Goal: Contribute content: Contribute content

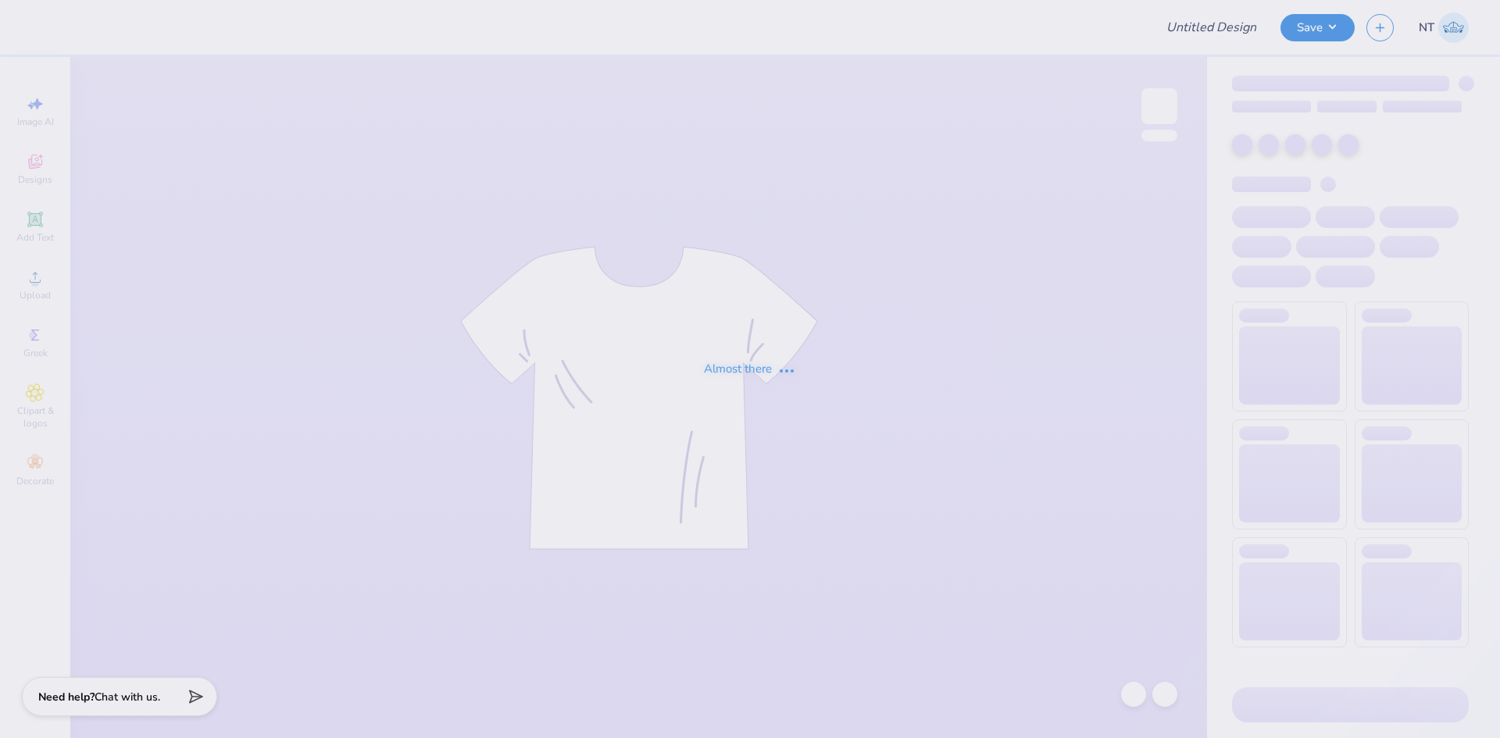
type input "SK Parents Weekend '25"
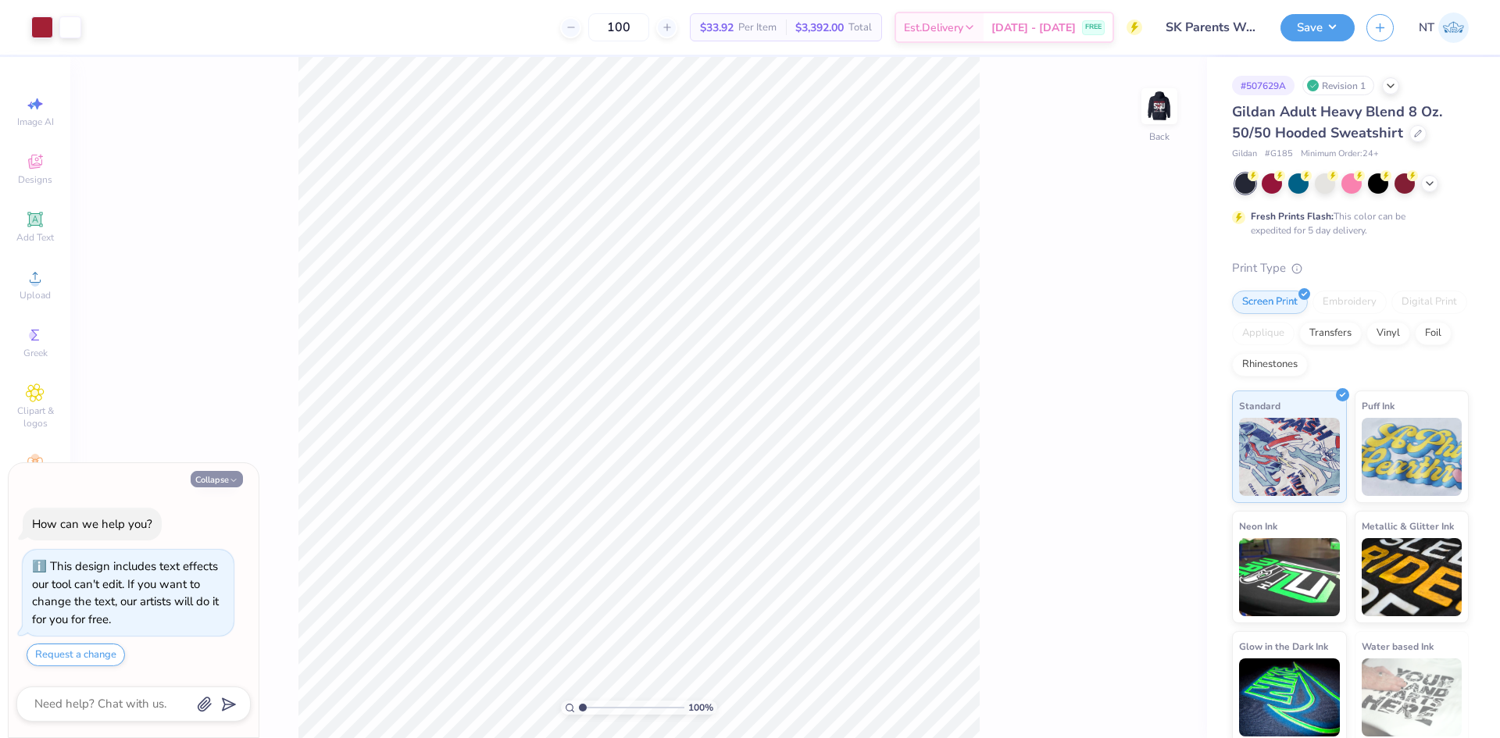
click at [216, 485] on button "Collapse" at bounding box center [217, 479] width 52 height 16
type textarea "x"
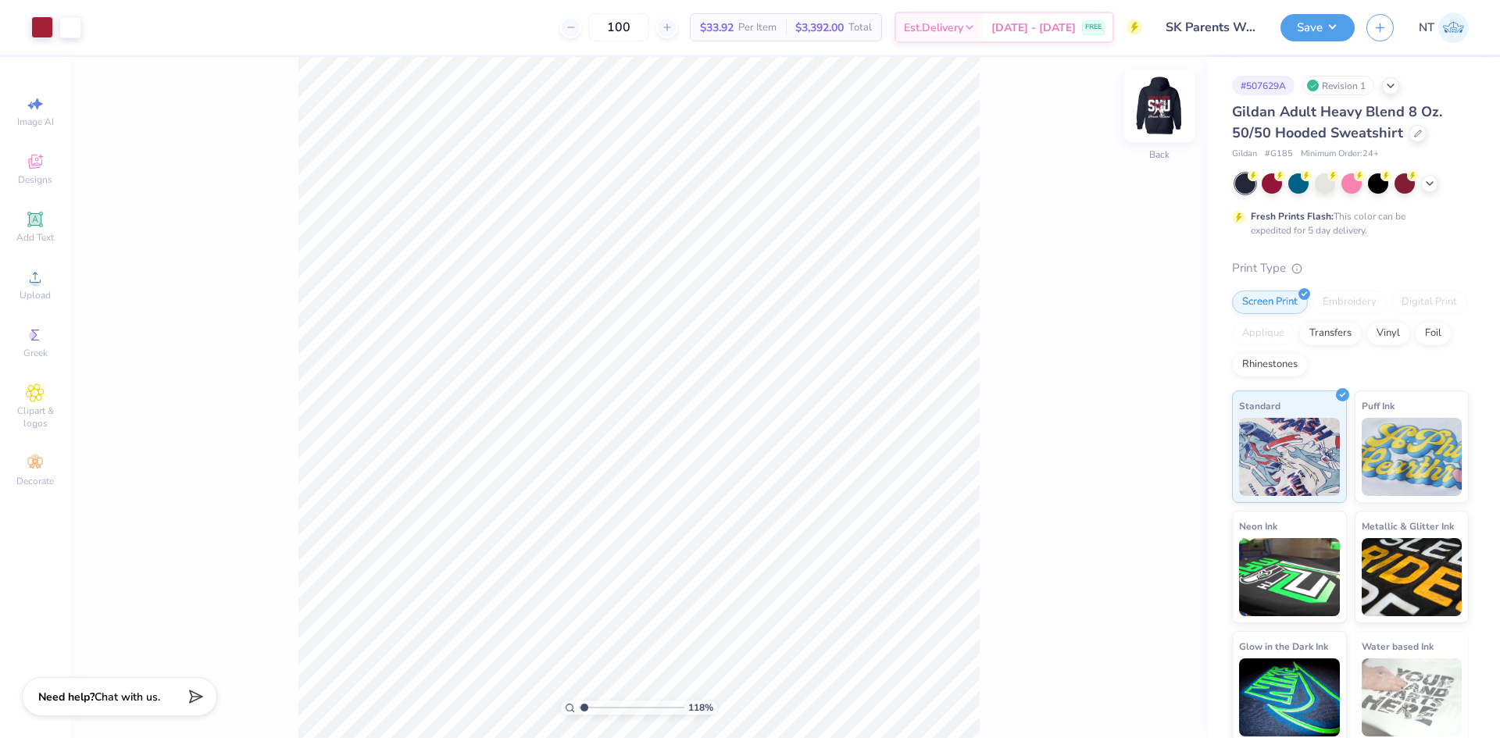
click at [1161, 111] on img at bounding box center [1159, 106] width 62 height 62
type input "1"
click at [1126, 693] on icon at bounding box center [1134, 695] width 16 height 16
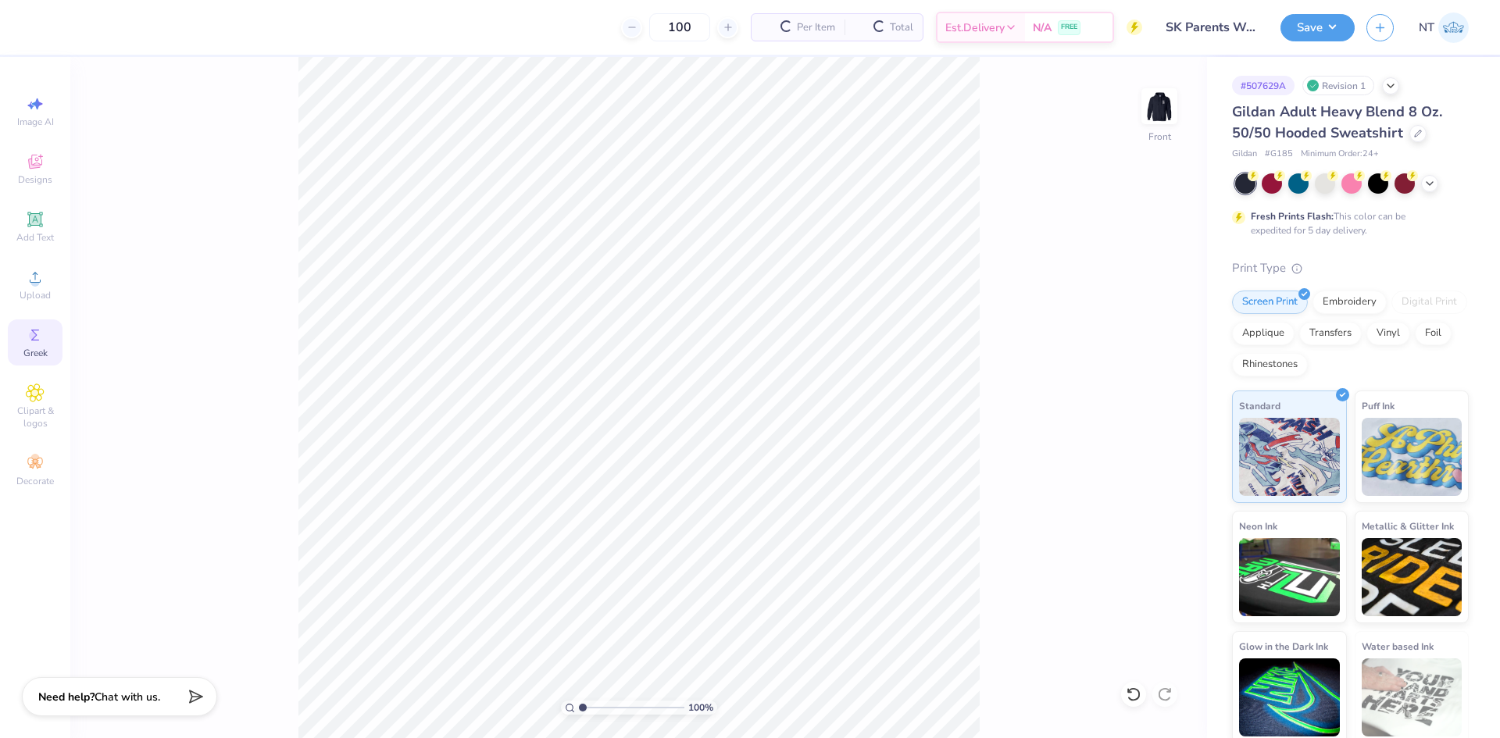
click at [27, 330] on icon at bounding box center [35, 335] width 19 height 19
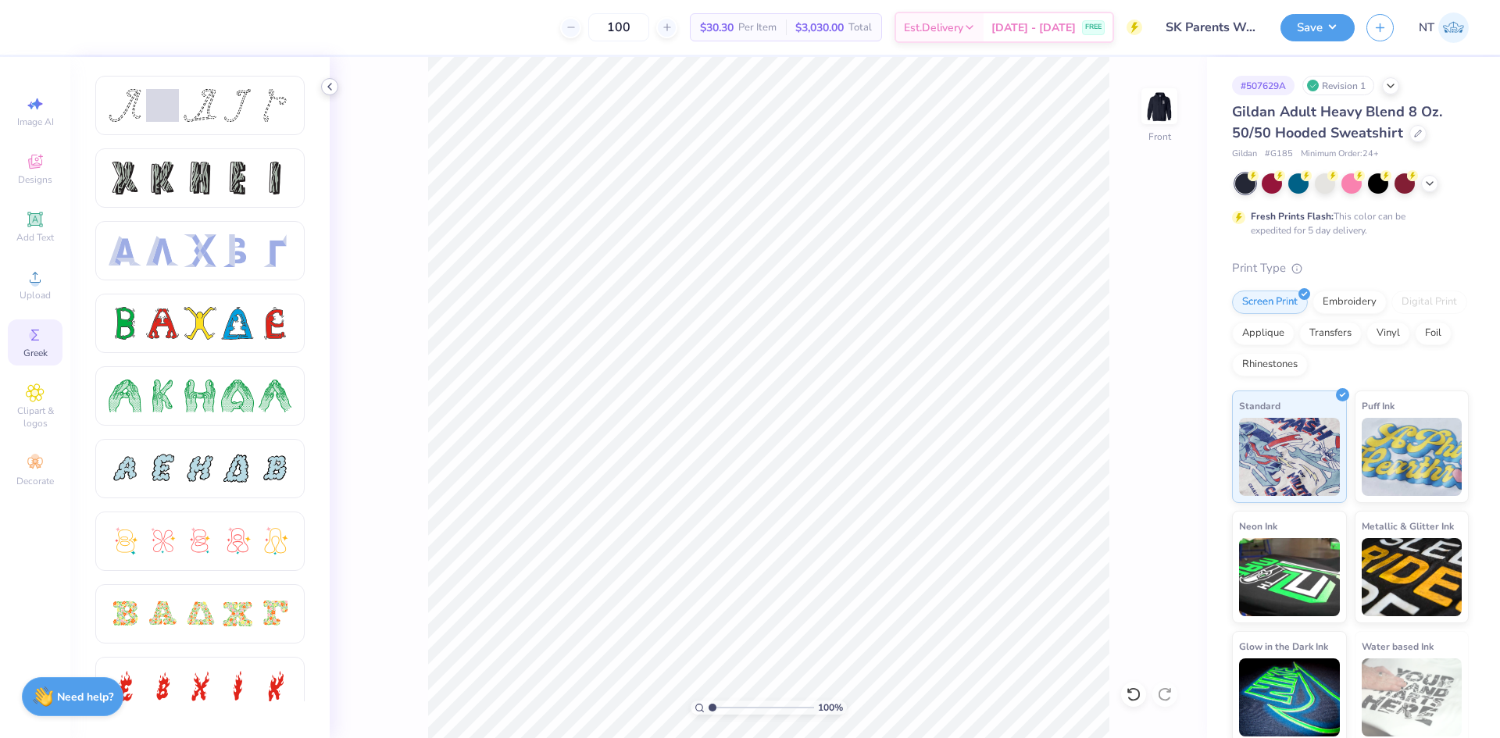
click at [329, 84] on icon at bounding box center [329, 86] width 12 height 12
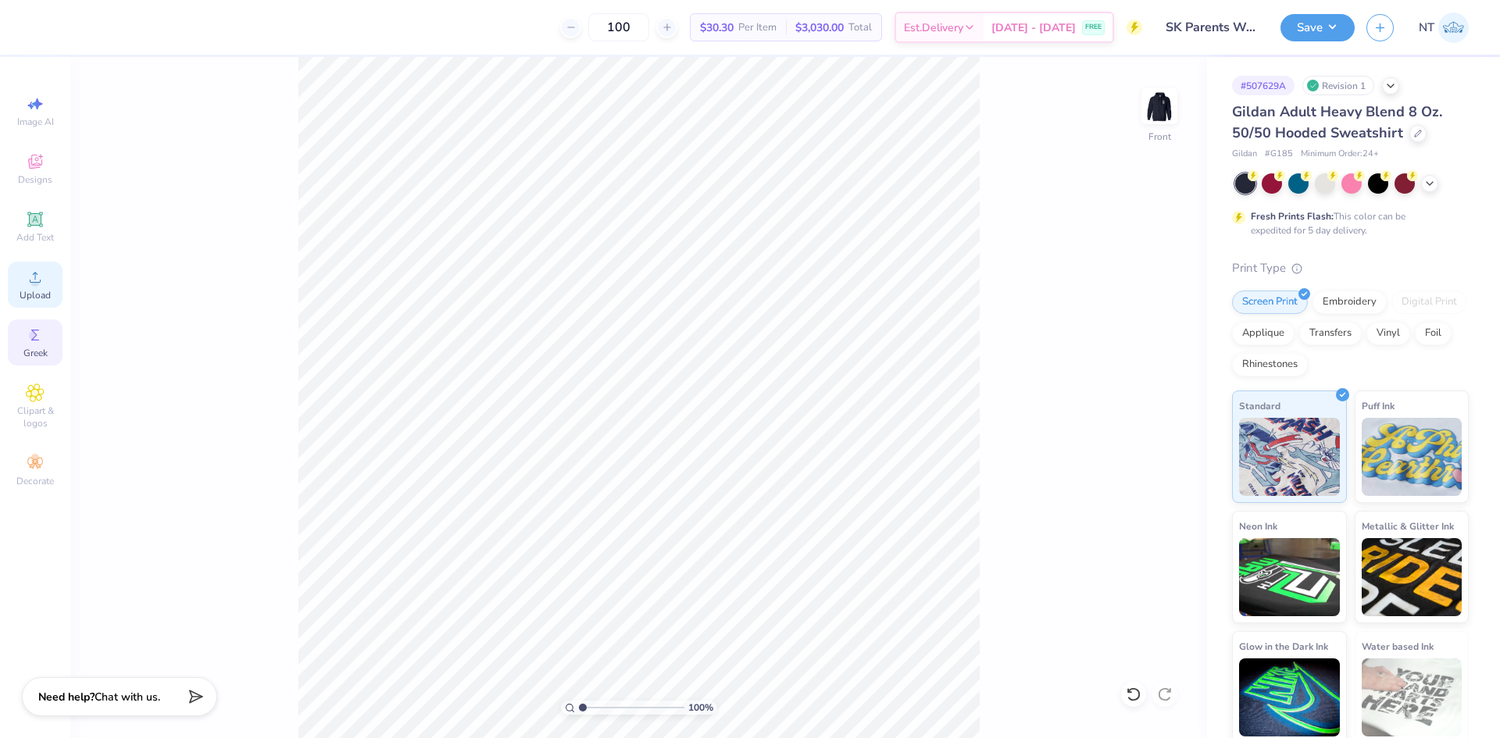
click at [45, 283] on div "Upload" at bounding box center [35, 285] width 55 height 46
click at [1135, 321] on input "15.00" at bounding box center [1149, 326] width 56 height 22
click at [1135, 320] on input "15.00" at bounding box center [1149, 326] width 56 height 22
type input "12.00"
type input "10.76"
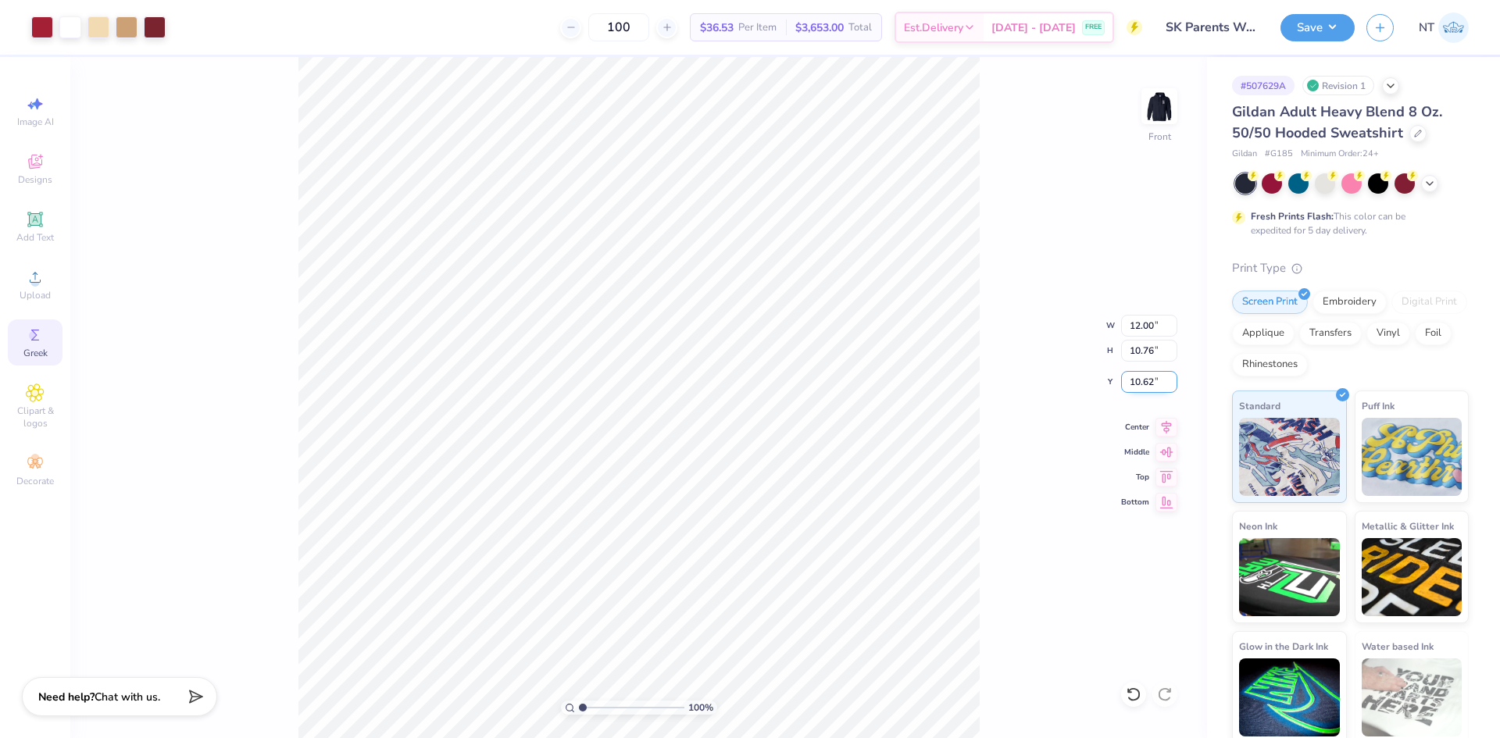
click at [1133, 384] on input "10.62" at bounding box center [1149, 382] width 56 height 22
type input "6.00"
click at [1133, 384] on input "6.00" at bounding box center [1149, 382] width 56 height 22
click at [41, 291] on span "Upload" at bounding box center [35, 295] width 31 height 12
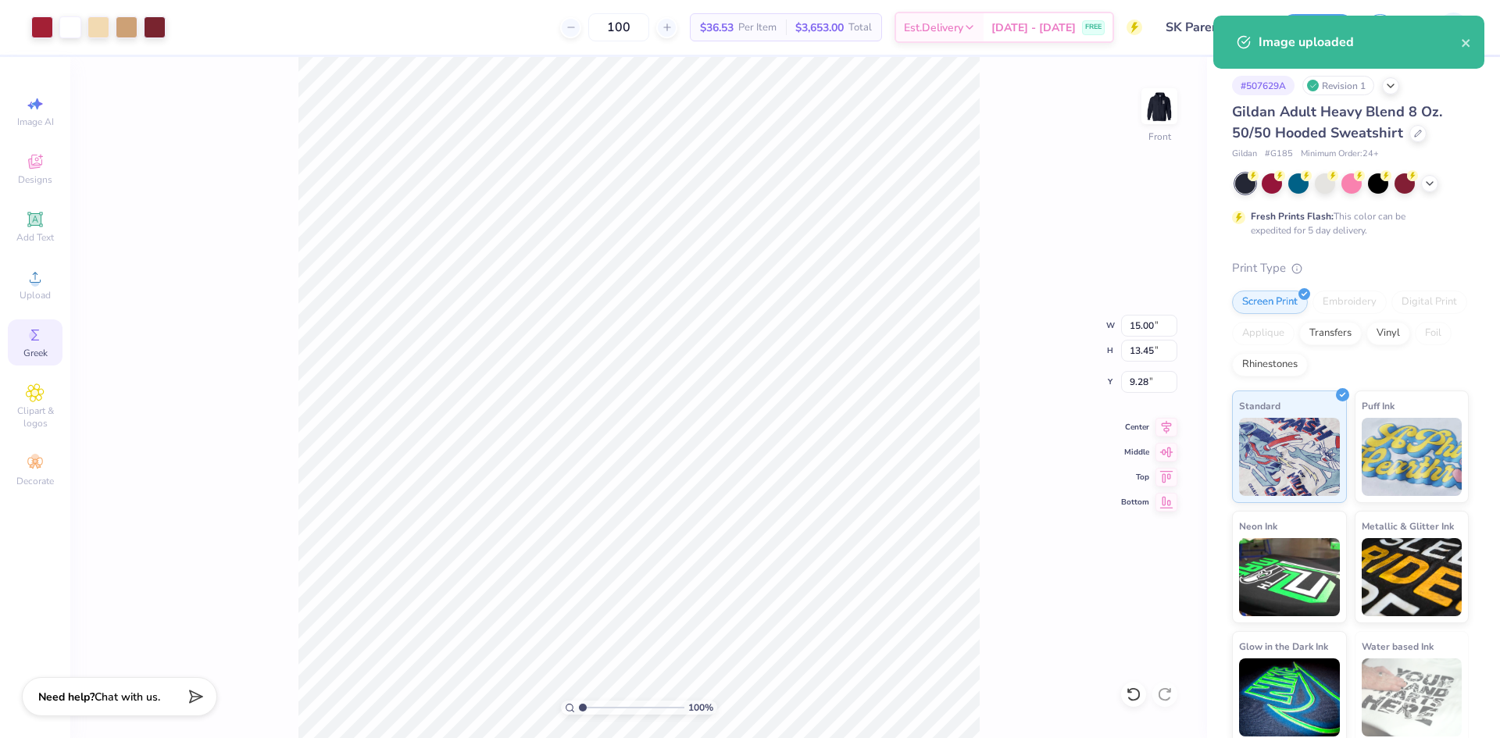
click at [980, 456] on div "100 % Front W 15.00 15.00 " H 13.45 13.45 " Y 9.28 9.28 " Center Middle Top Bot…" at bounding box center [638, 397] width 1136 height 681
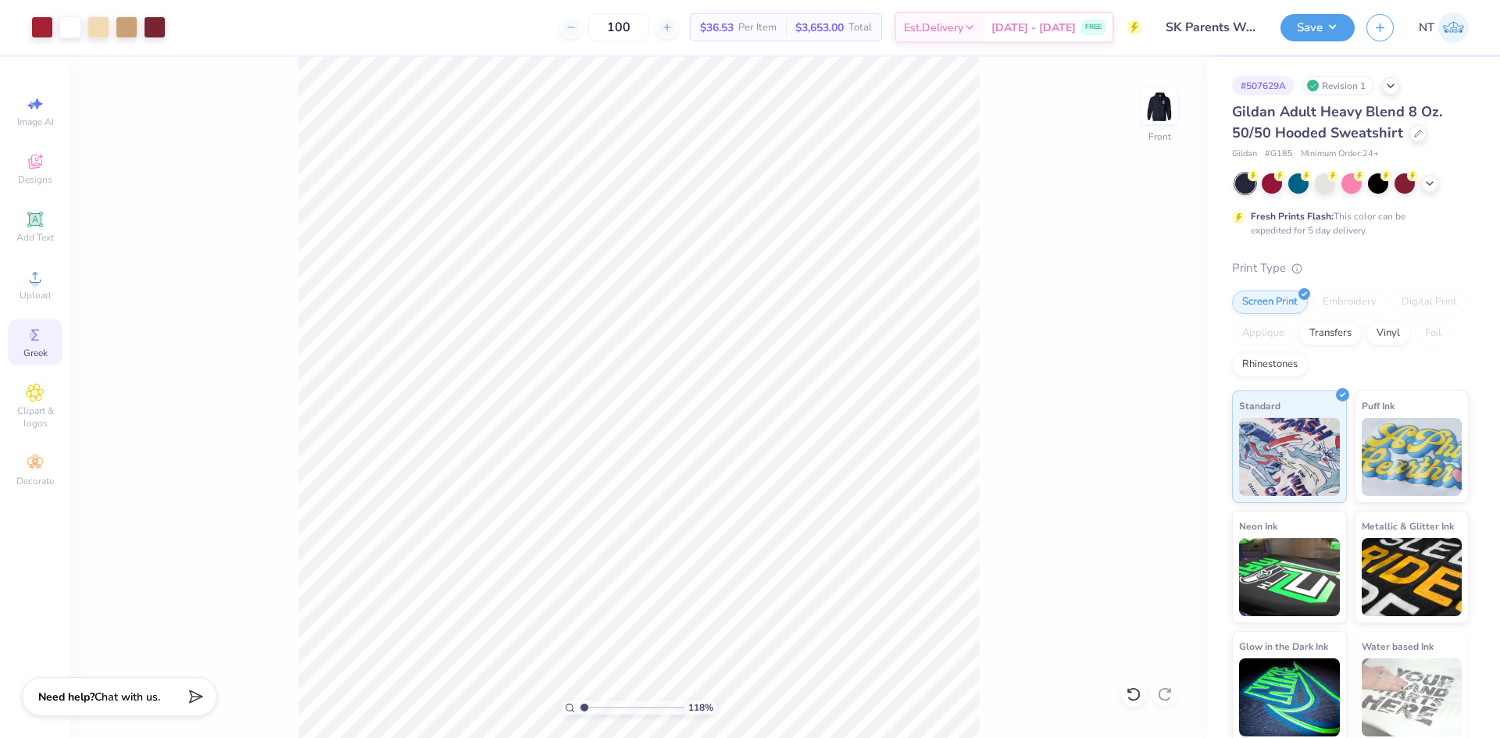
type input "1.18145891733022"
click at [1142, 319] on input "15.00" at bounding box center [1149, 326] width 56 height 22
type input "12"
type input "1.18145891733022"
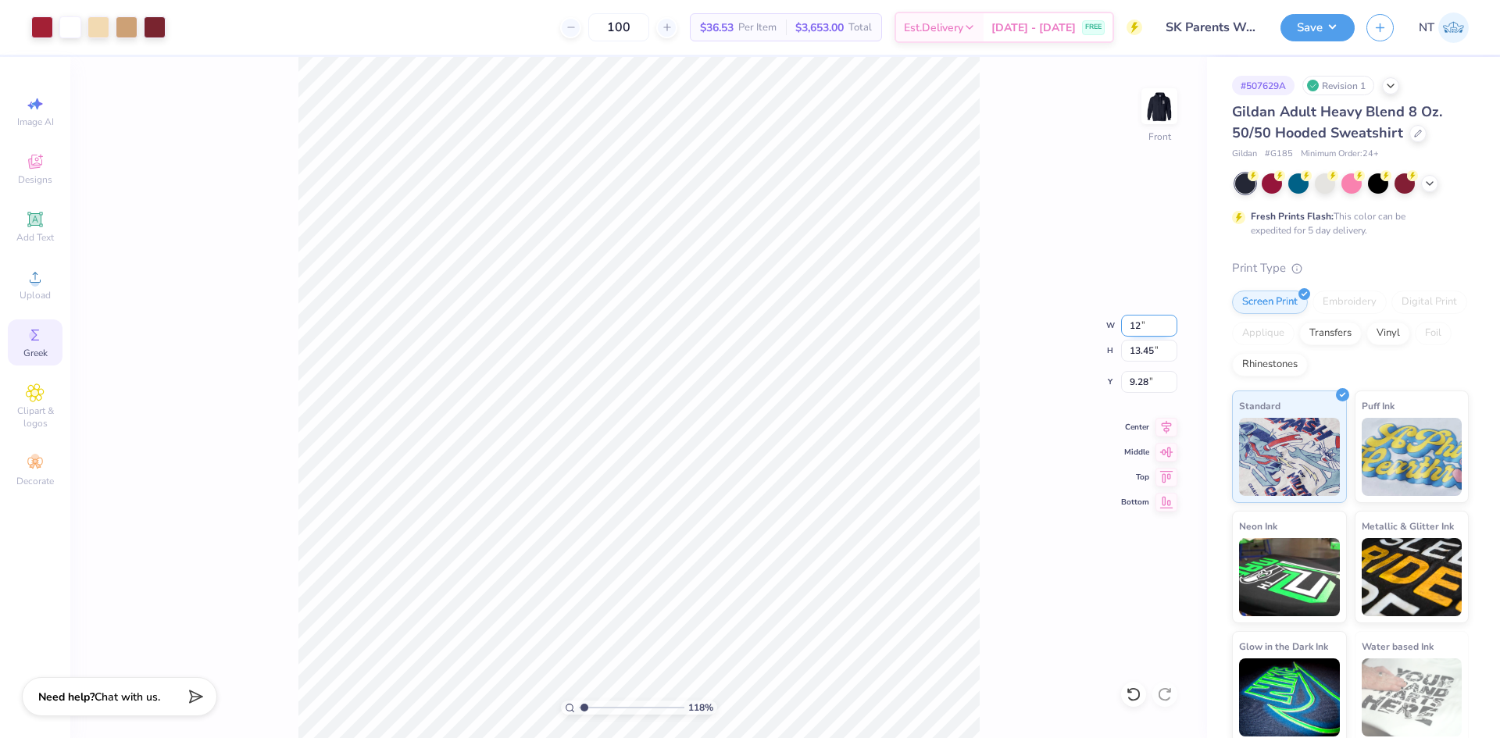
type input "12.00"
type input "10.76"
click at [1159, 382] on input "10.62" at bounding box center [1149, 382] width 56 height 22
type input "3"
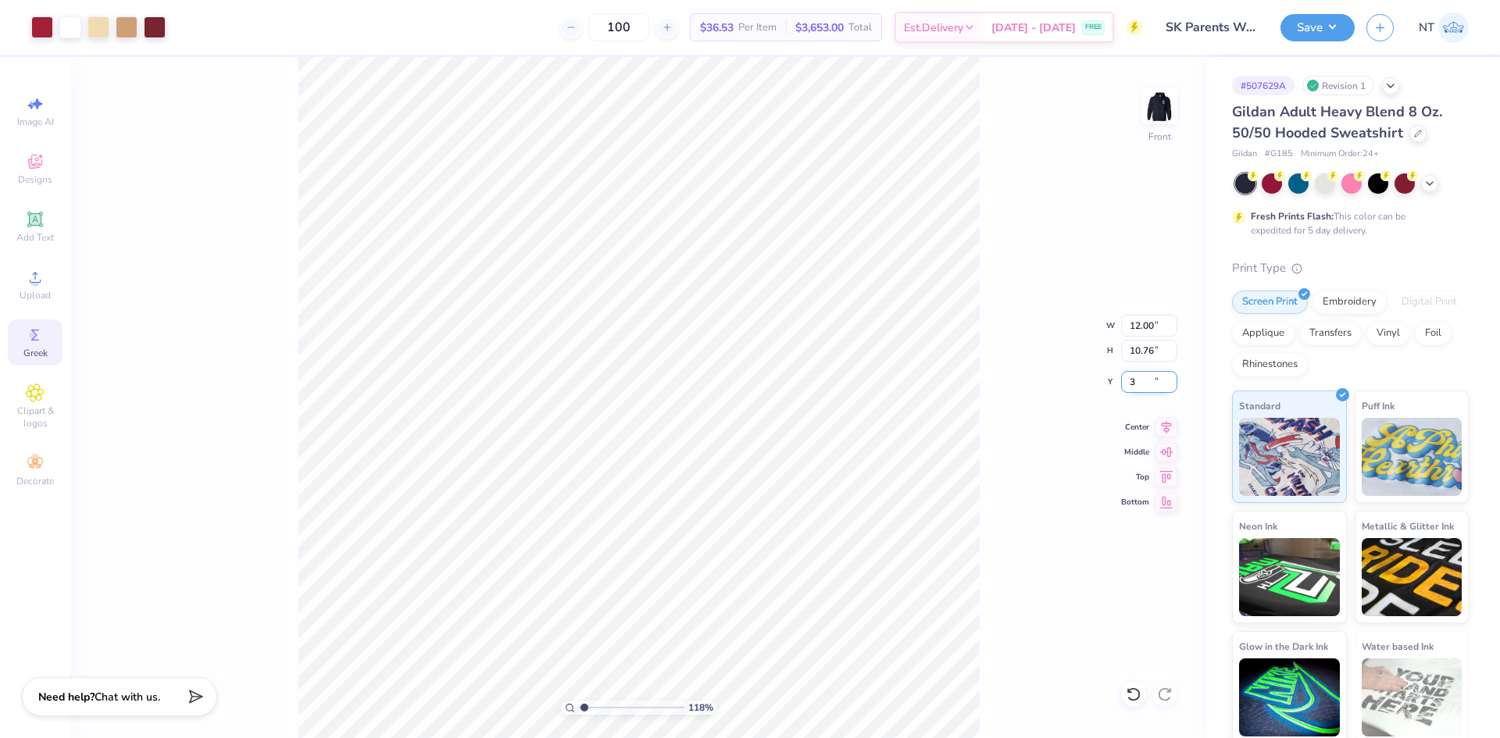
type input "1.18145891733022"
type input "6.00"
type input "1"
click at [37, 273] on icon at bounding box center [35, 277] width 19 height 19
click at [30, 289] on span "Upload" at bounding box center [35, 295] width 31 height 12
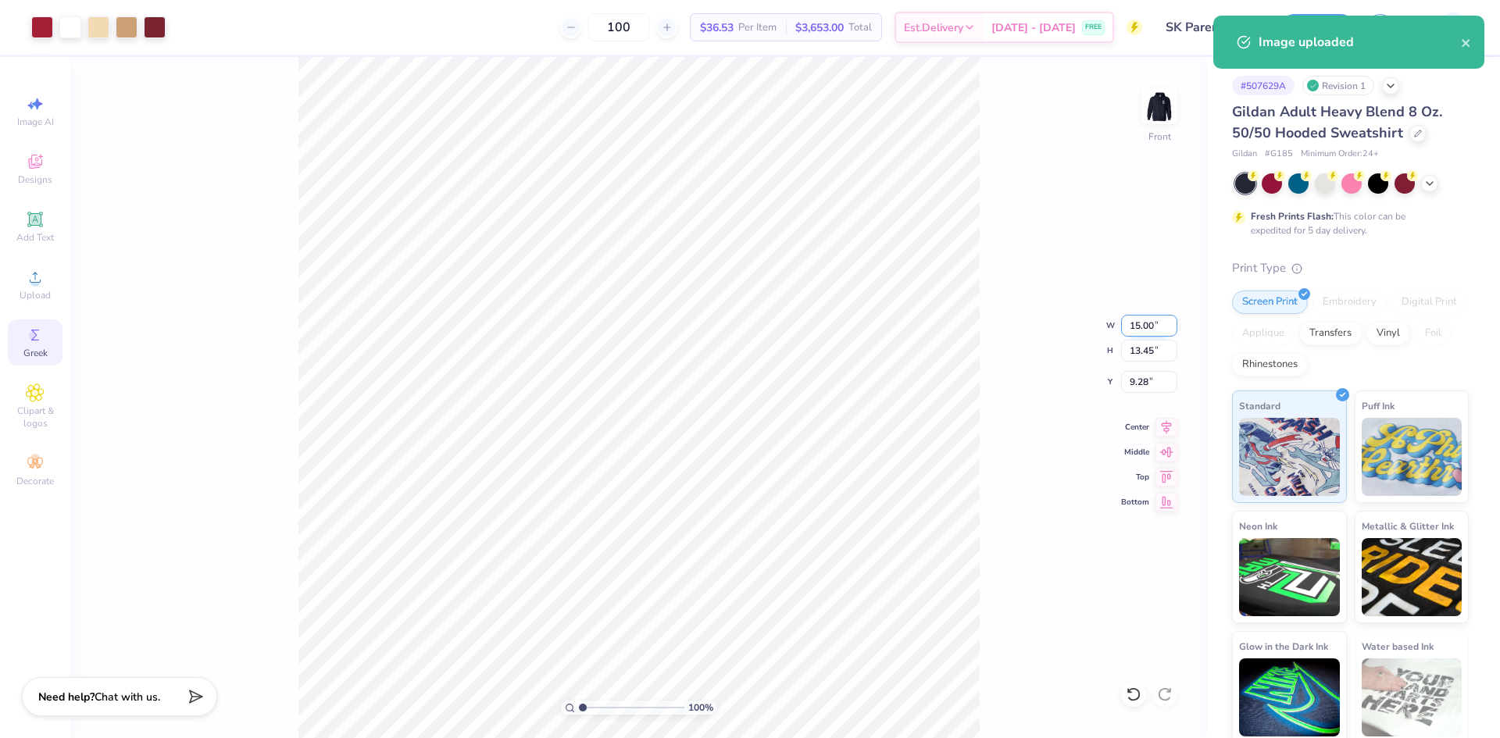
click at [1138, 322] on input "15.00" at bounding box center [1149, 326] width 56 height 22
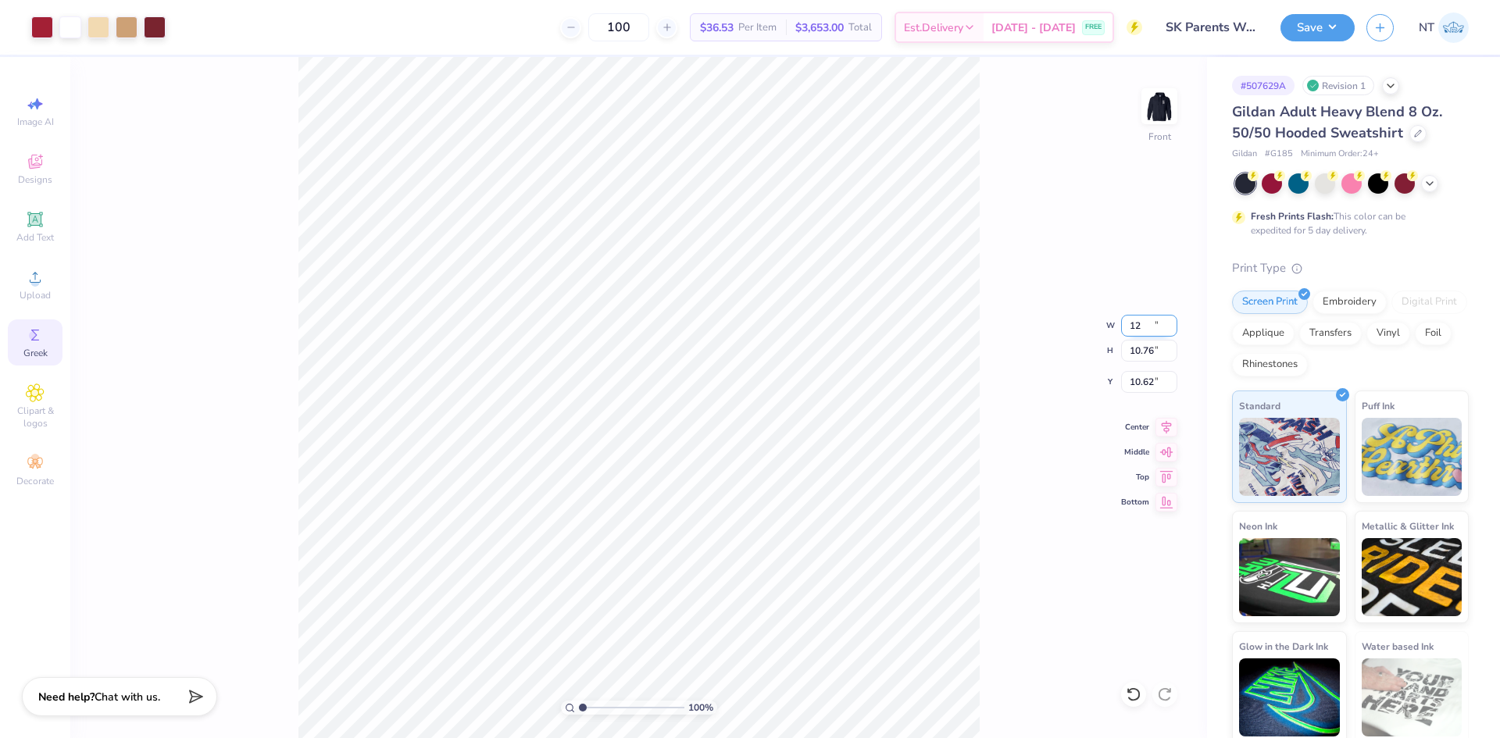
type input "12.00"
type input "10.76"
click at [1140, 380] on input "10.62" at bounding box center [1149, 382] width 56 height 22
type input "6.00"
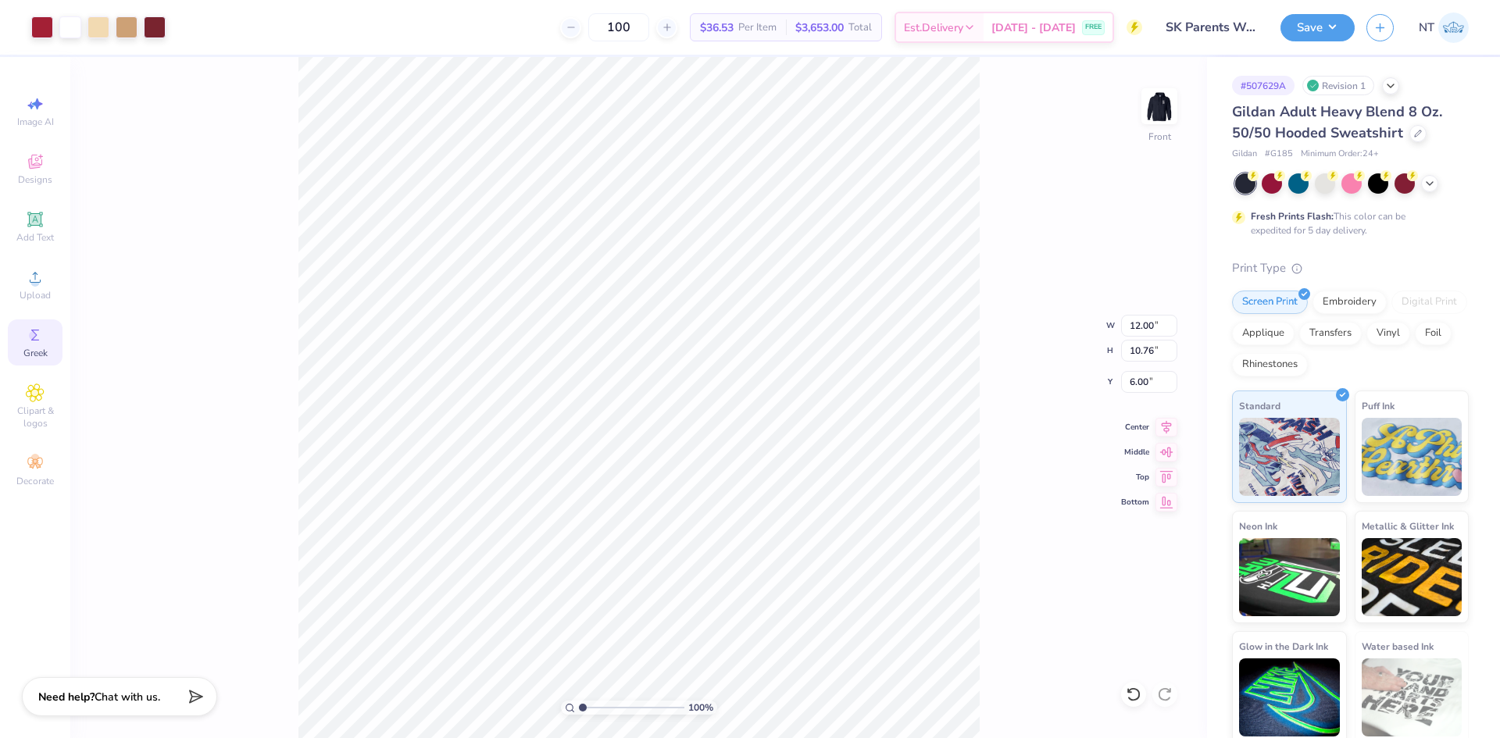
click at [1143, 312] on div "100 % Front W 12.00 12.00 " H 10.76 10.76 " Y 6.00 6.00 " Center Middle Top Bot…" at bounding box center [638, 397] width 1136 height 681
click at [1143, 322] on input "12.00" at bounding box center [1149, 326] width 56 height 22
type input "12.50"
type input "11.21"
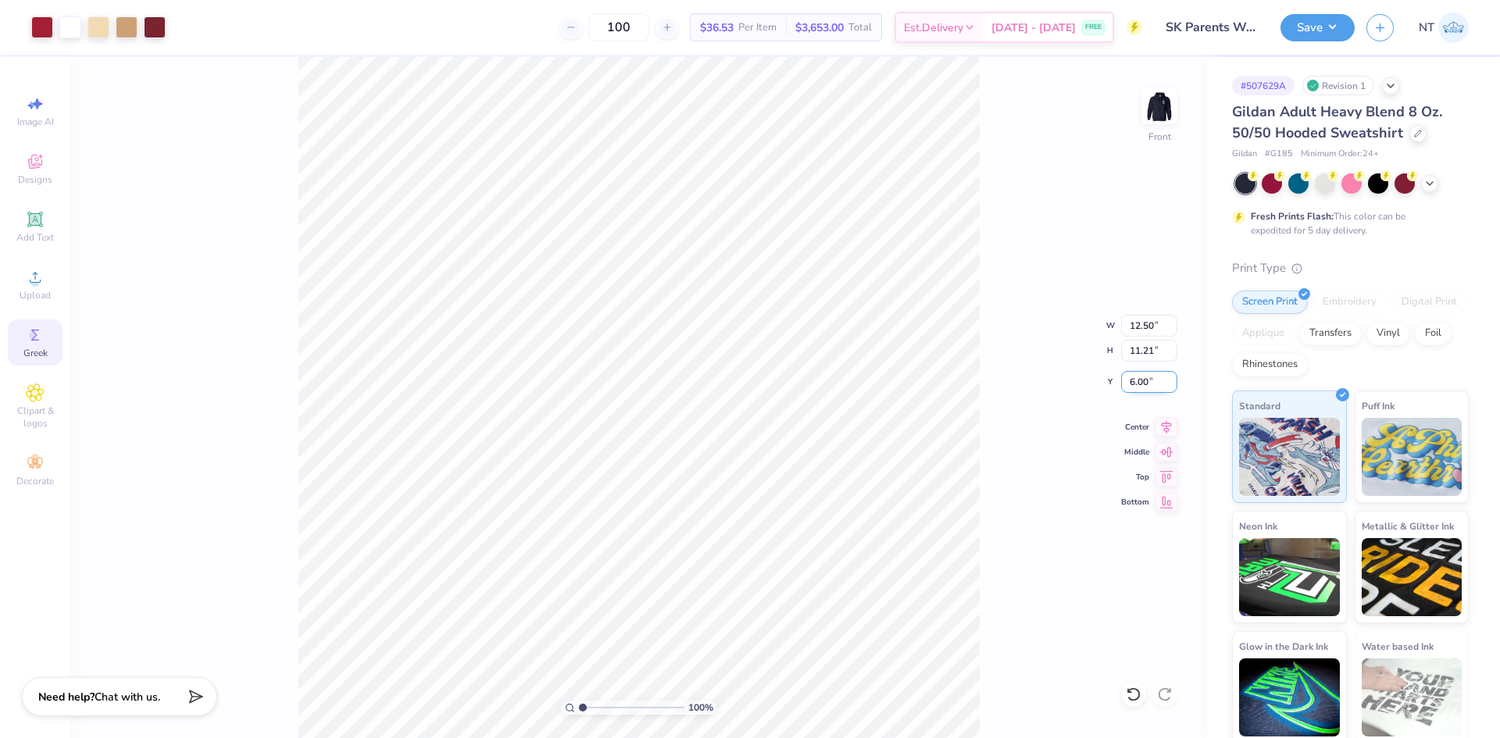
click at [1139, 375] on input "6.00" at bounding box center [1149, 382] width 56 height 22
click at [1008, 447] on div "100 % Front W 12.50 12.50 " H 11.21 11.21 " Y 6.00 6.00 " Center Middle Top Bot…" at bounding box center [638, 397] width 1136 height 681
click at [1091, 435] on div "100 % Front W 12.50 12.50 " H 11.21 11.21 " Y 6.00 6.00 " Center Middle Top Bot…" at bounding box center [638, 397] width 1136 height 681
click at [719, 441] on li "Duplicate" at bounding box center [693, 445] width 123 height 30
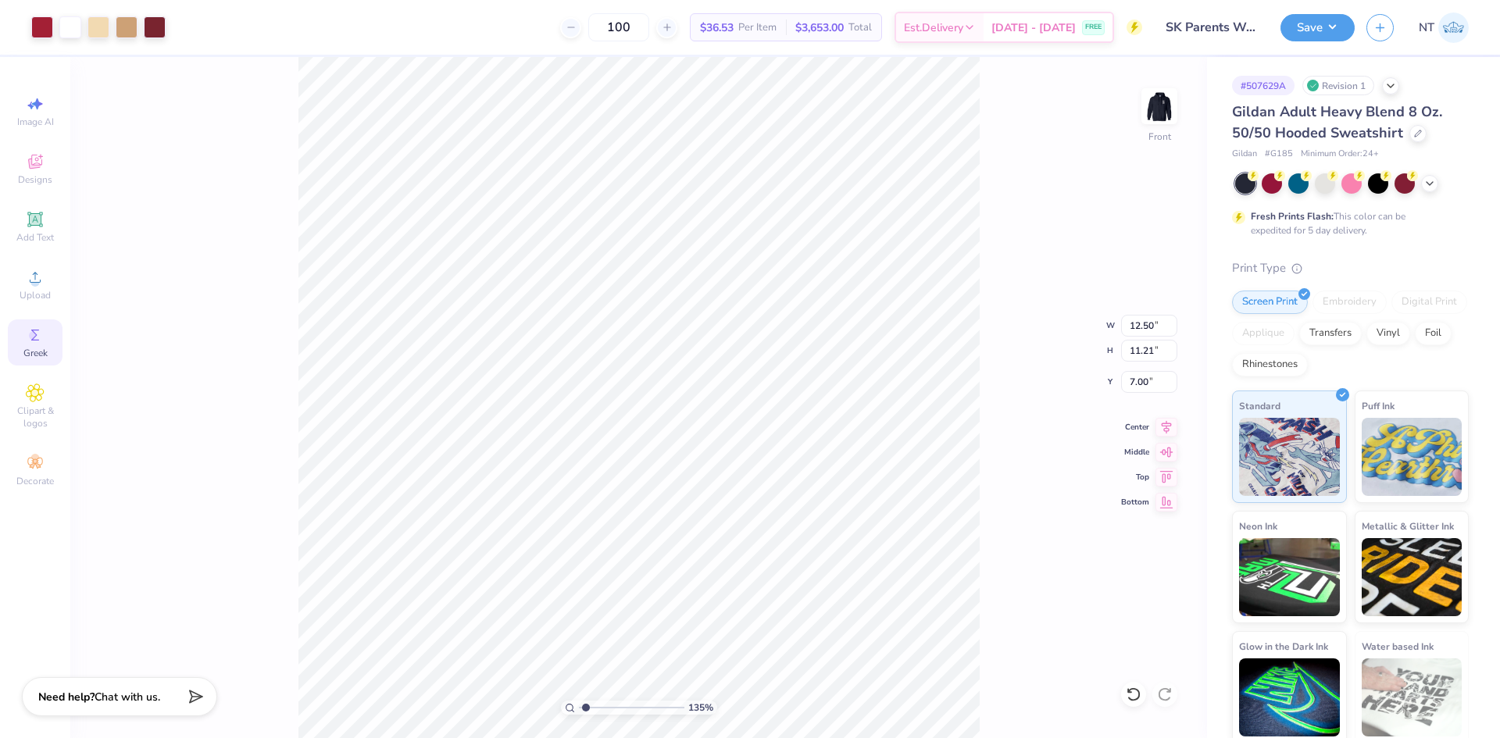
type input "1.35199941909655"
type input "7.00"
type input "1.35199941909655"
type input "6.00"
click at [716, 566] on li "Group" at bounding box center [727, 566] width 123 height 30
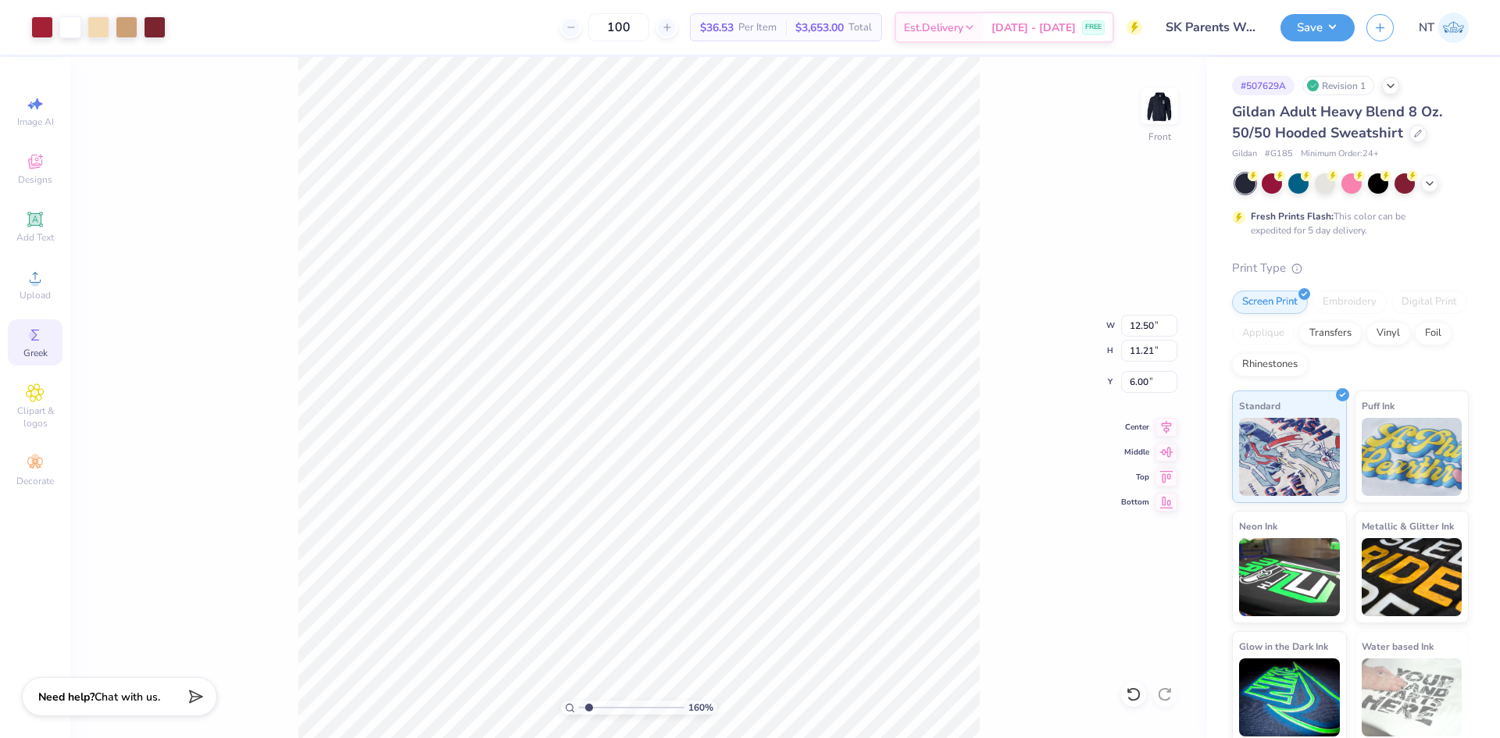
type input "1.59733176991689"
type input "6.04"
type input "1.59733176991689"
type input "6.00"
click at [1168, 98] on img at bounding box center [1159, 106] width 62 height 62
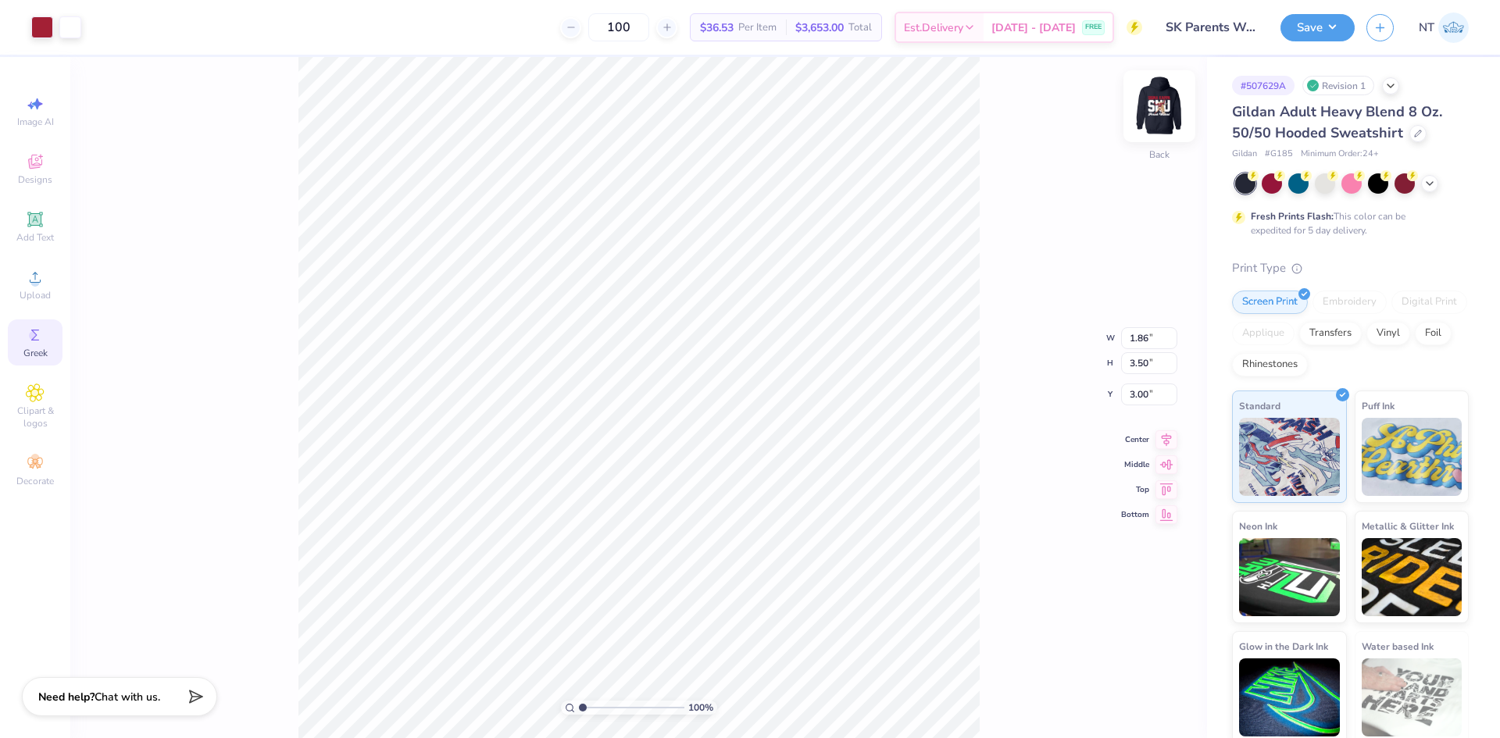
click at [1159, 114] on img at bounding box center [1159, 106] width 62 height 62
type input "1"
click at [1175, 113] on img at bounding box center [1159, 106] width 62 height 62
click at [1159, 113] on img at bounding box center [1159, 106] width 62 height 62
click at [1340, 28] on button "Save" at bounding box center [1317, 25] width 74 height 27
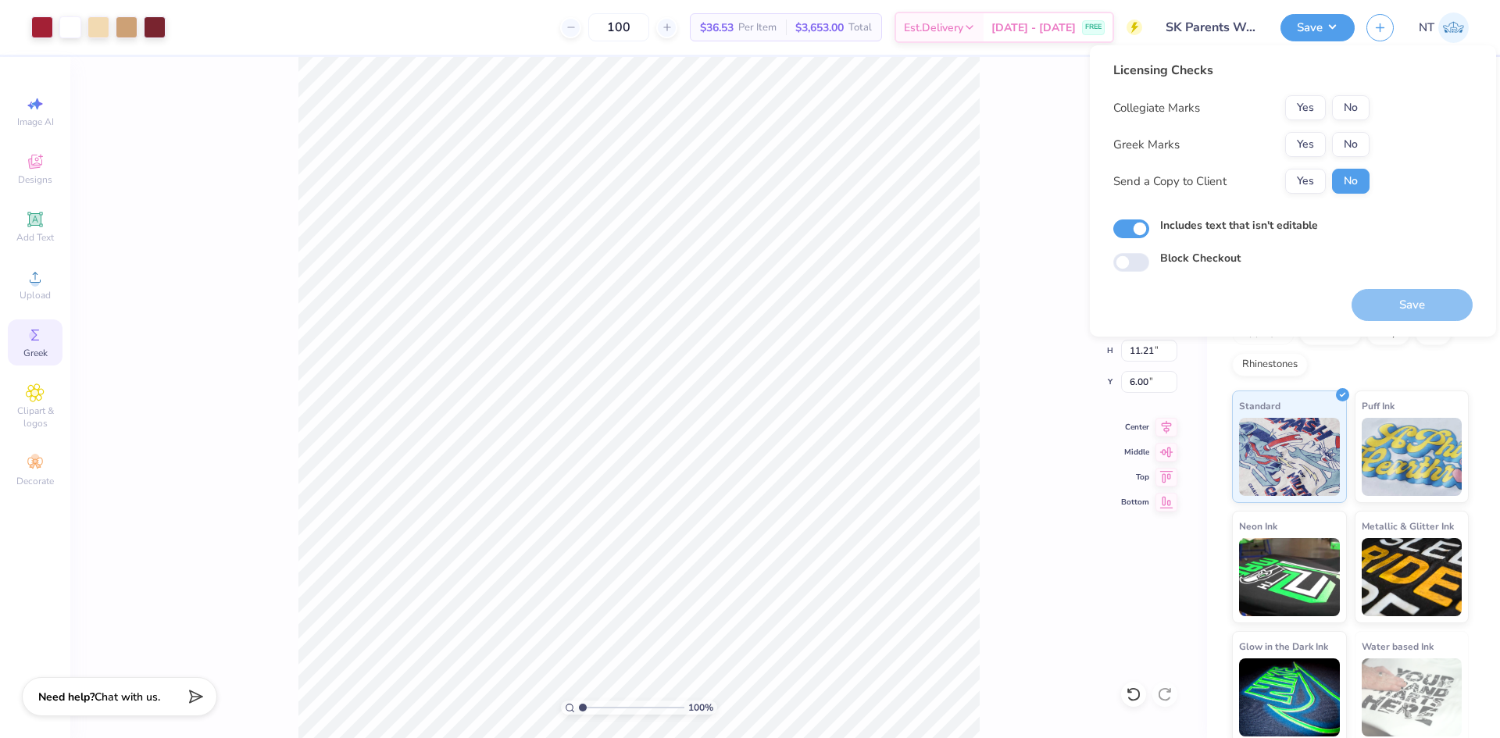
click at [1326, 147] on div "Yes No" at bounding box center [1327, 144] width 84 height 25
click at [1304, 143] on button "Yes" at bounding box center [1305, 144] width 41 height 25
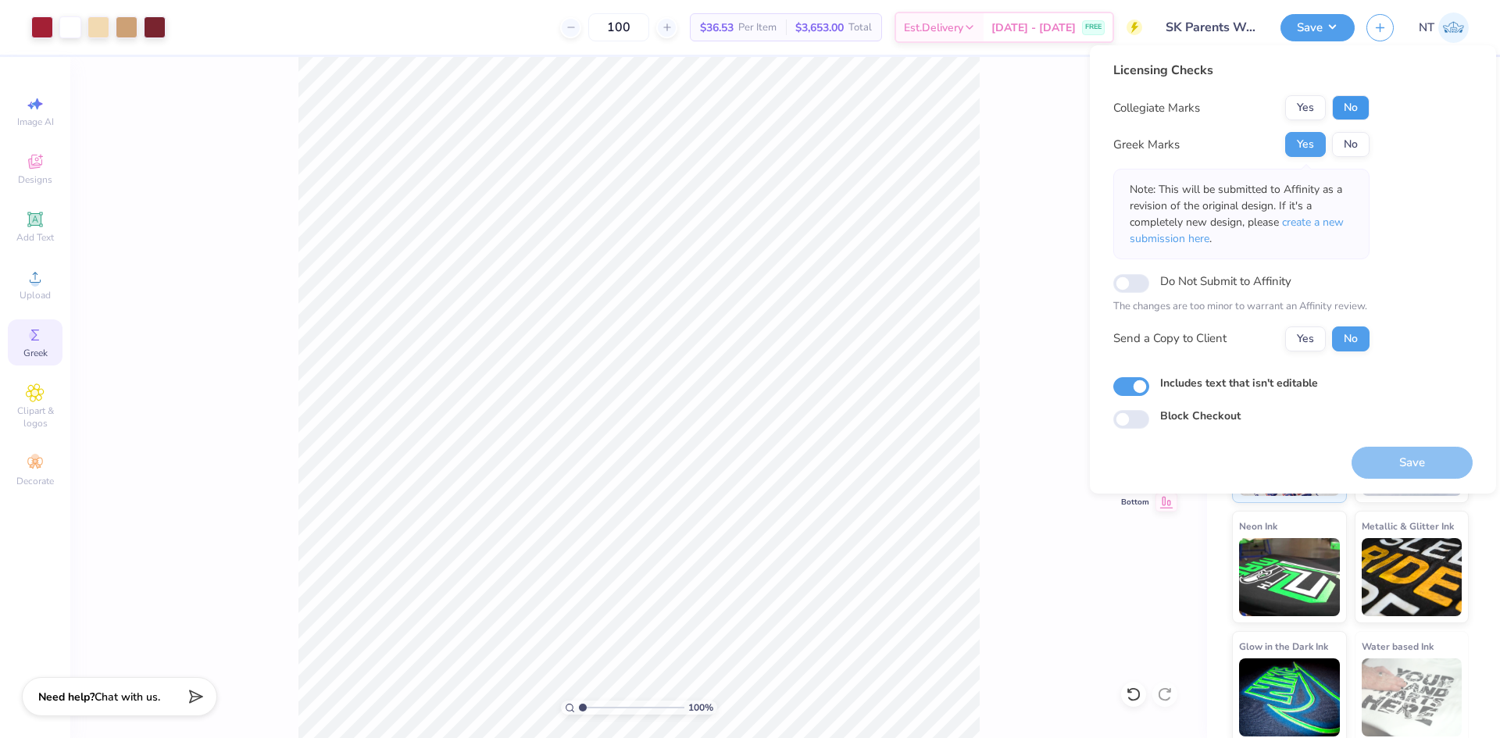
click at [1356, 106] on button "No" at bounding box center [1350, 107] width 37 height 25
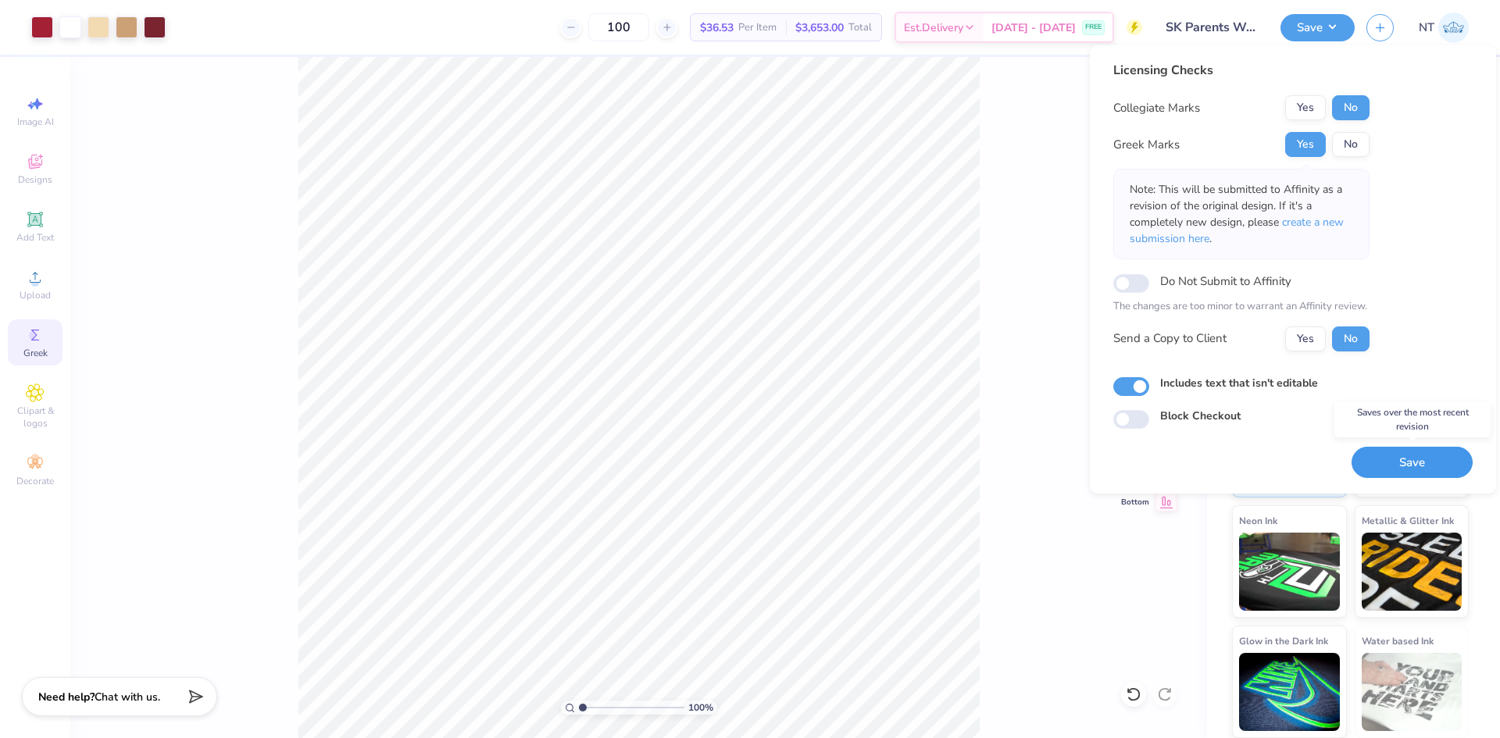
click at [1385, 457] on button "Save" at bounding box center [1411, 463] width 121 height 32
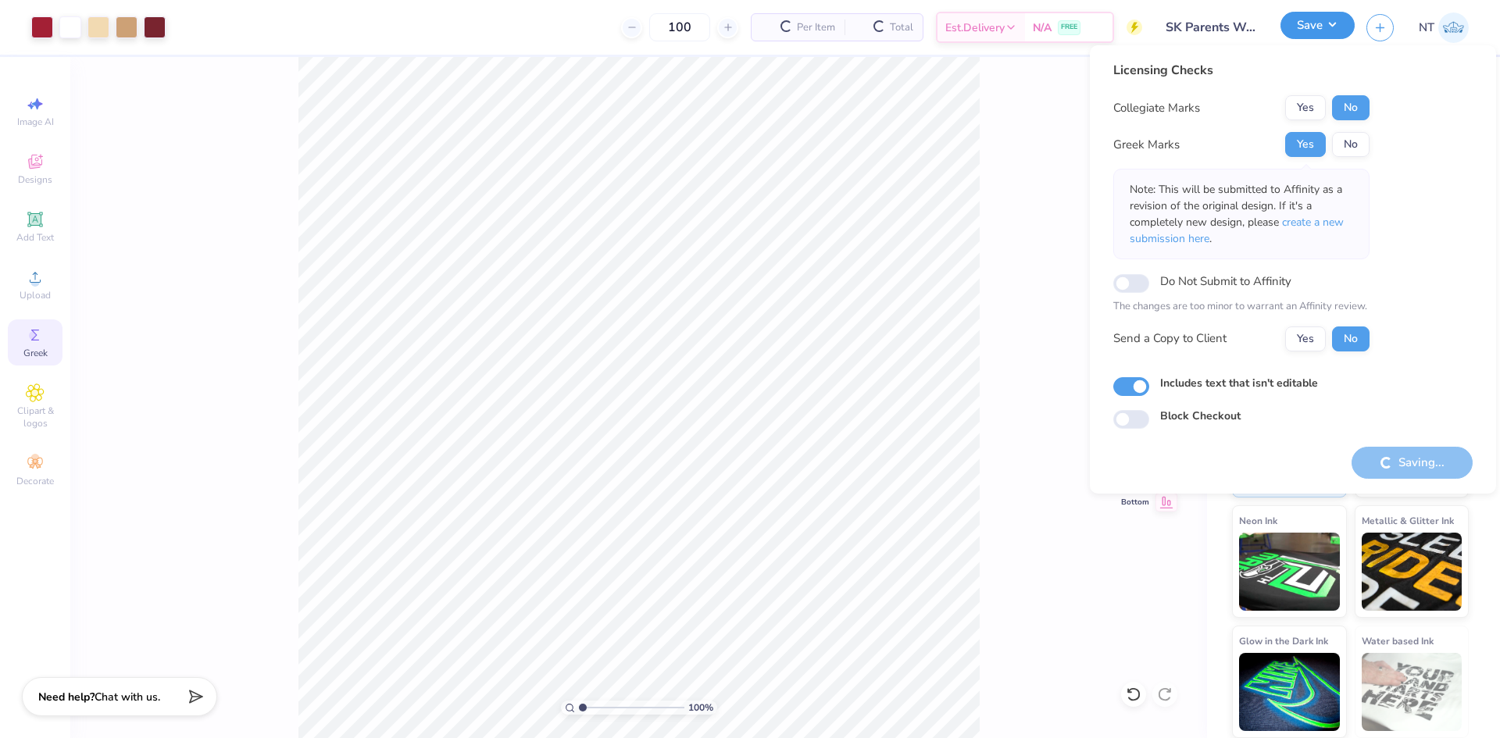
click at [1339, 27] on button "Save" at bounding box center [1317, 25] width 74 height 27
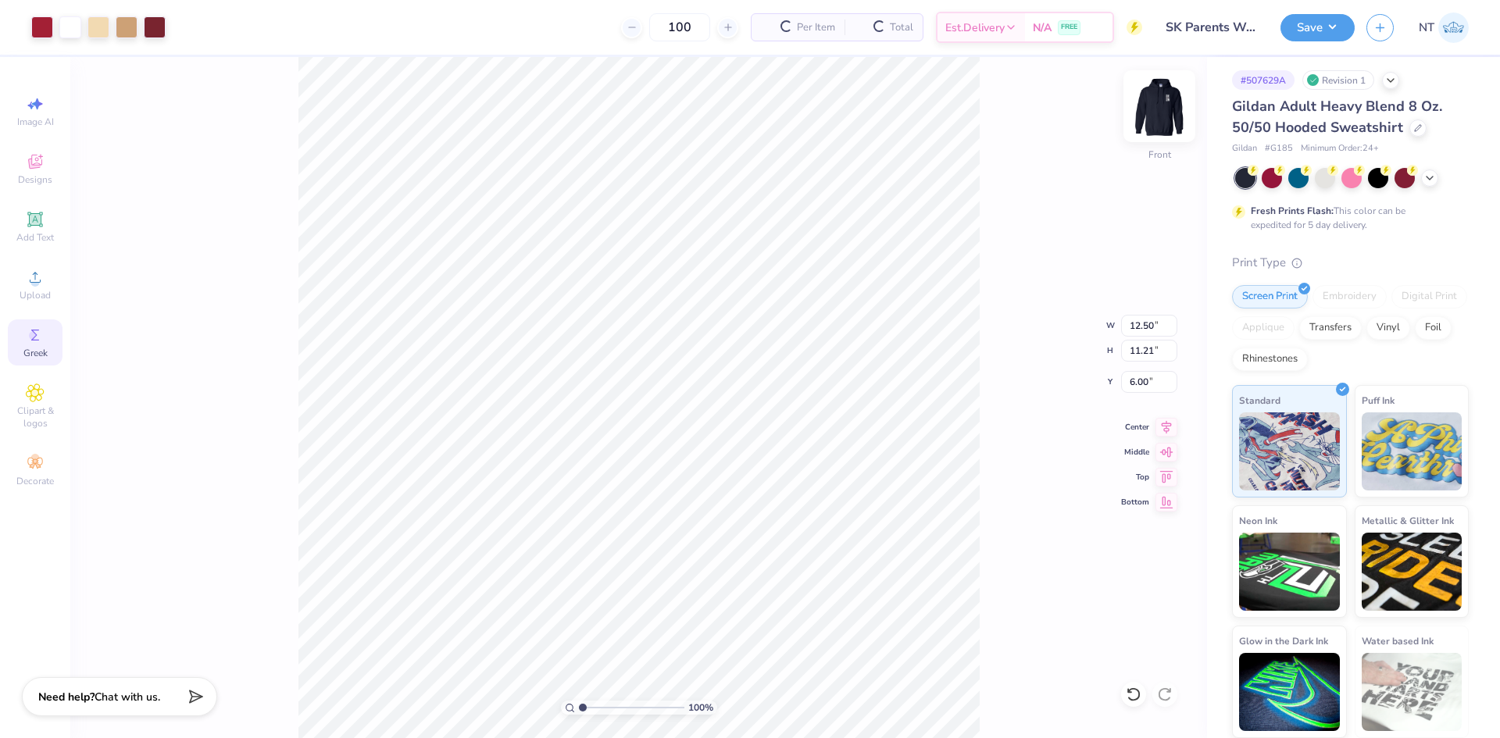
click at [1157, 112] on img at bounding box center [1159, 106] width 62 height 62
click at [1144, 123] on div at bounding box center [1159, 106] width 72 height 72
click at [1326, 38] on button "Save" at bounding box center [1317, 25] width 74 height 27
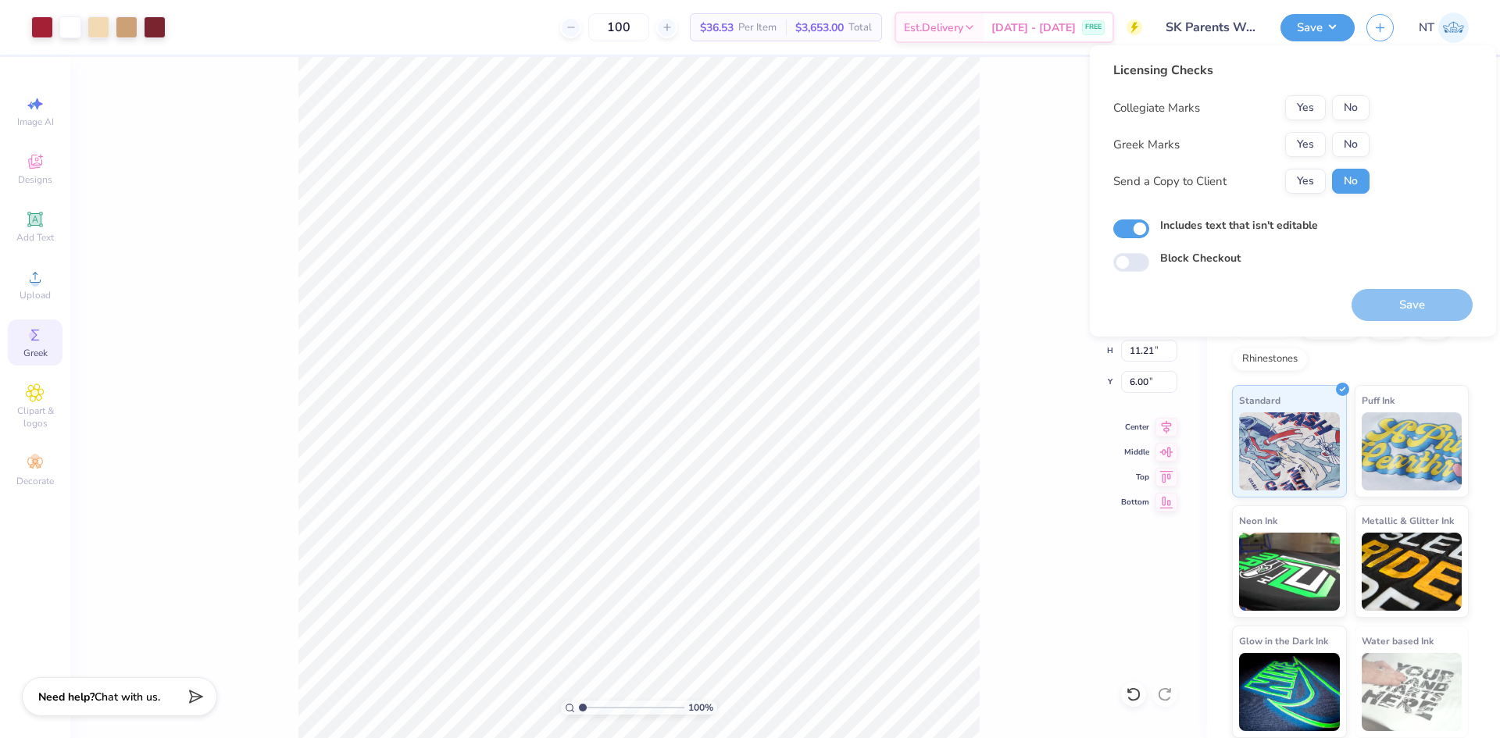
click at [1026, 223] on div "100 % Front W 12.50 12.50 " H 11.21 11.21 " Y 6.00 6.00 " Center Middle Top Bot…" at bounding box center [638, 397] width 1136 height 681
